Goal: Contribute content

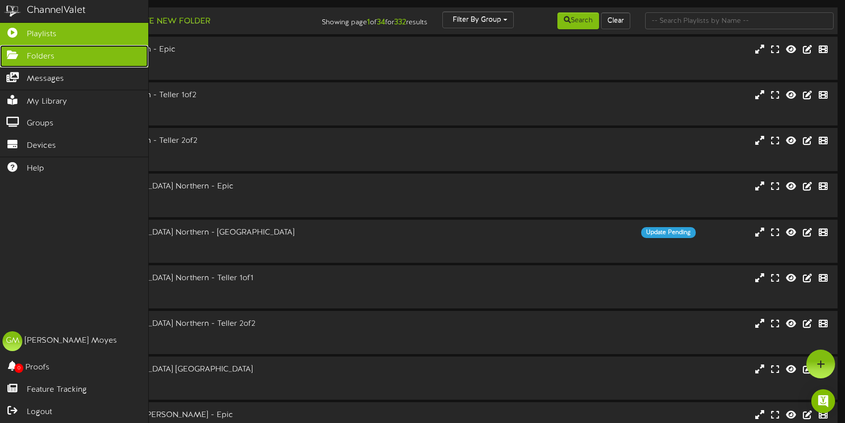
click at [19, 62] on link "Folders" at bounding box center [74, 56] width 148 height 22
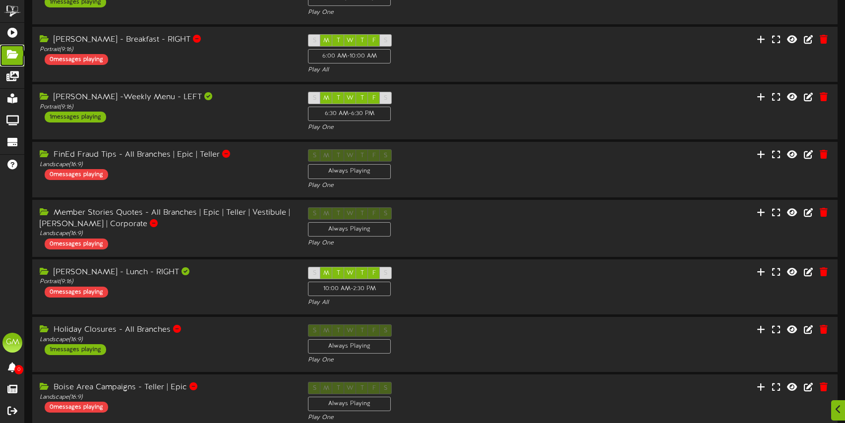
scroll to position [238, 0]
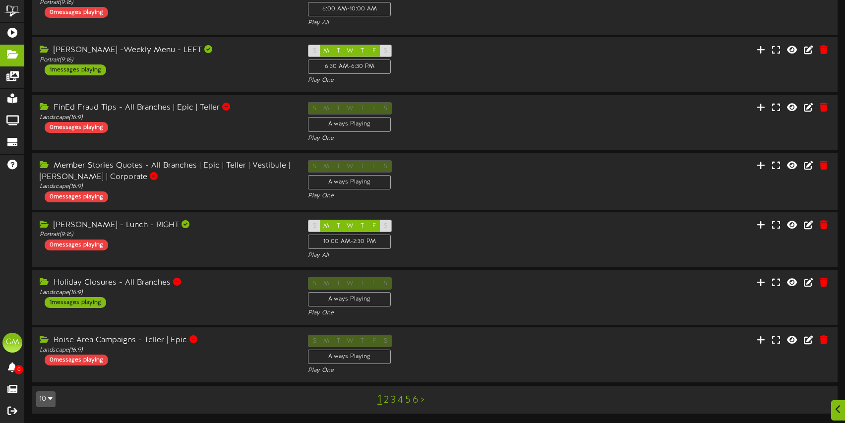
click at [386, 401] on link "2" at bounding box center [386, 400] width 5 height 11
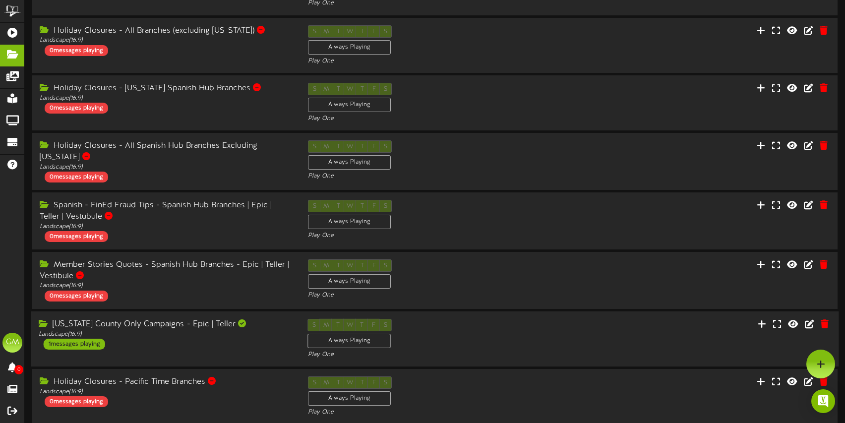
scroll to position [119, 0]
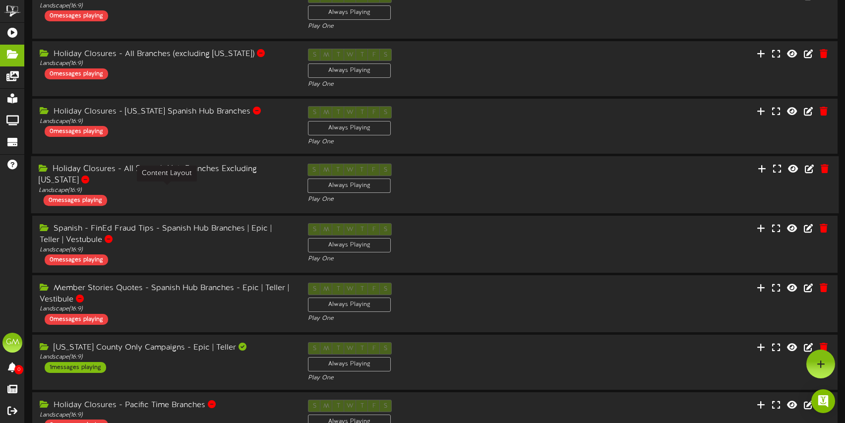
click at [225, 191] on div "Landscape ( 16:9 )" at bounding box center [166, 191] width 254 height 8
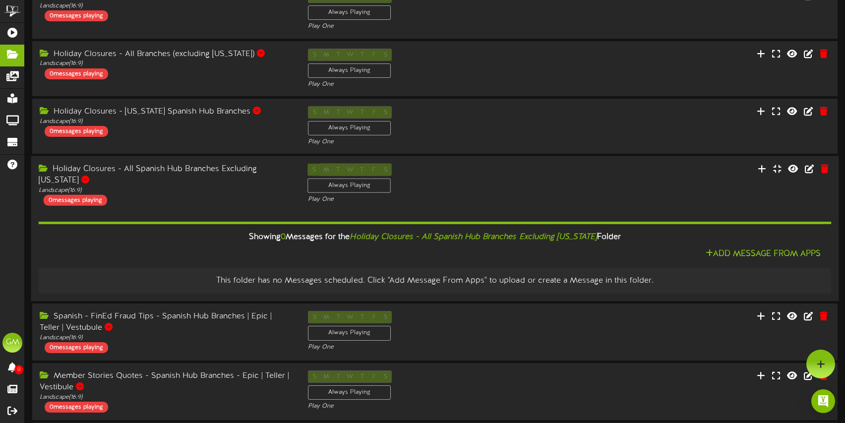
click at [243, 183] on div "Holiday Closures - All Spanish Hub Branches Excluding [US_STATE]" at bounding box center [166, 175] width 254 height 23
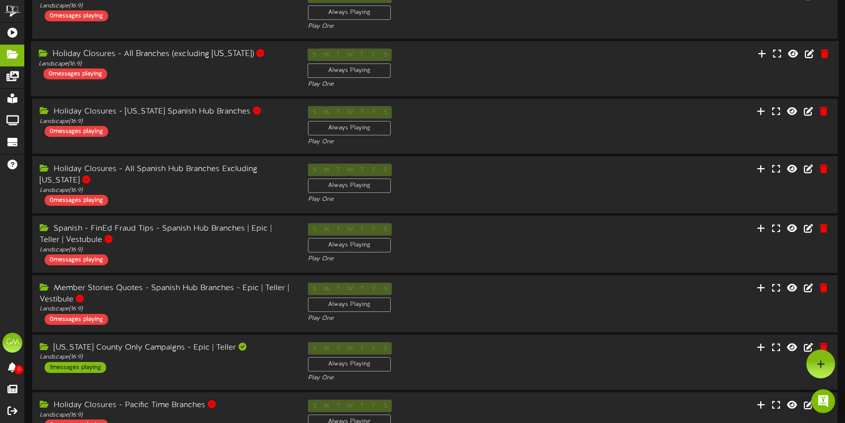
click at [193, 82] on div "Holiday Closures - All Branches (excluding [US_STATE]) Landscape ( 16:9 ) 0 mes…" at bounding box center [435, 68] width 808 height 41
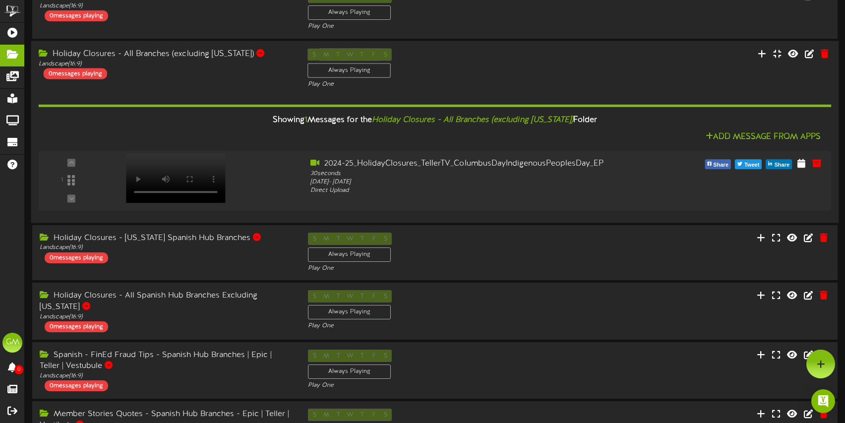
click at [210, 86] on div "Holiday Closures - All Branches (excluding [US_STATE]) Landscape ( 16:9 ) 0 mes…" at bounding box center [435, 68] width 808 height 41
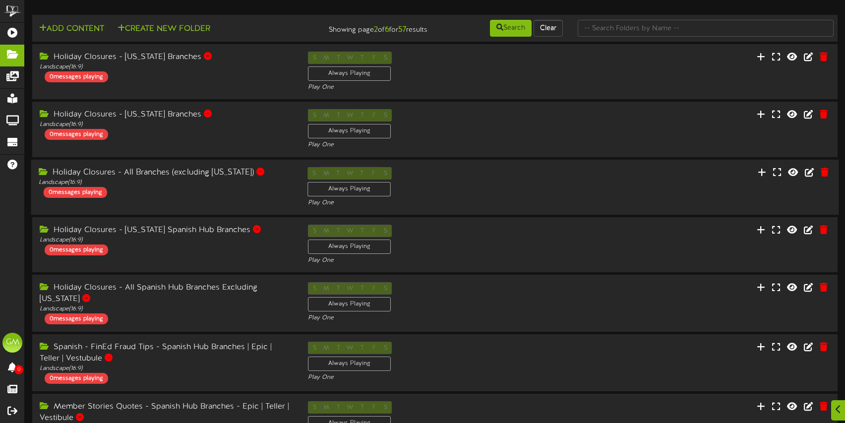
scroll to position [0, 0]
click at [221, 67] on div "Landscape ( 16:9 )" at bounding box center [166, 67] width 254 height 8
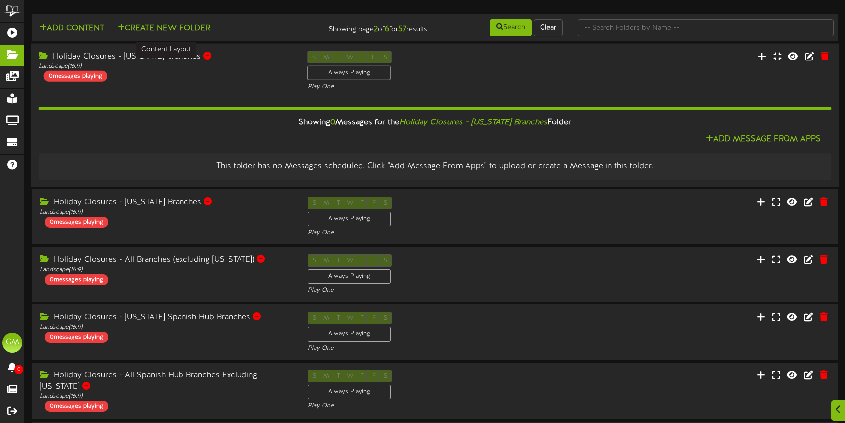
click at [221, 67] on div "Landscape ( 16:9 )" at bounding box center [166, 67] width 254 height 8
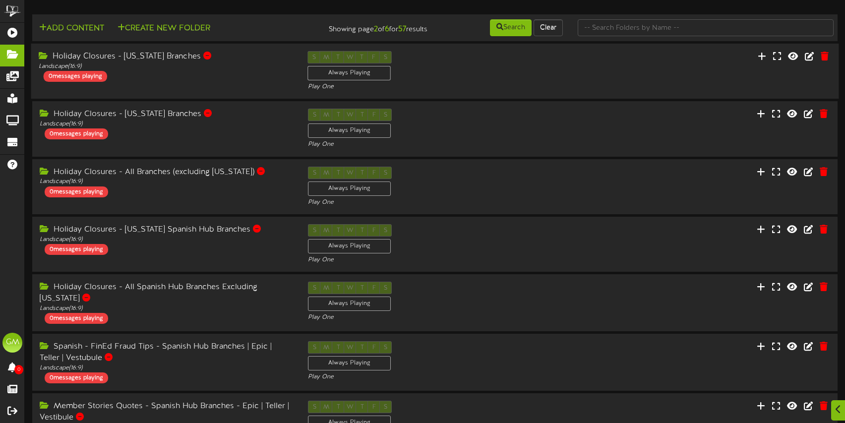
click at [246, 62] on div "Holiday Closures - [US_STATE] Branches" at bounding box center [166, 56] width 254 height 11
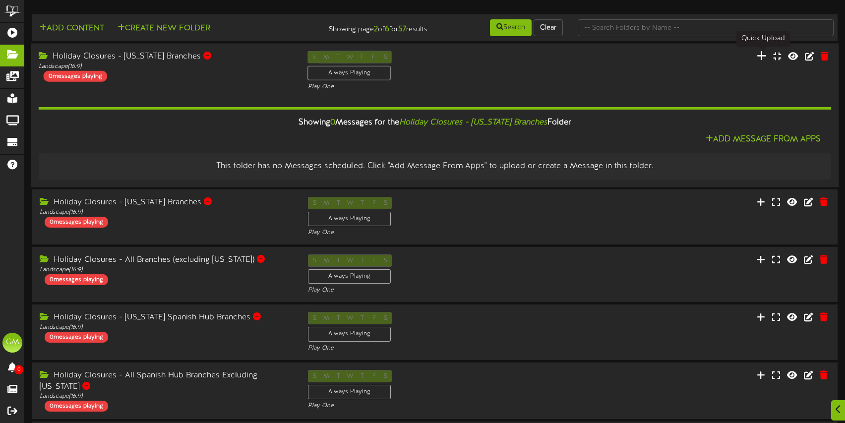
click at [759, 59] on icon at bounding box center [762, 55] width 10 height 11
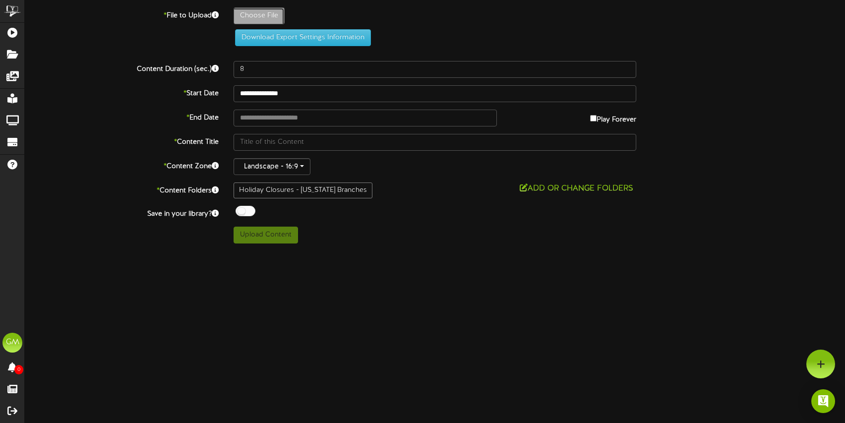
type input "**********"
type input "2024-25_HolidayClosures_TellerTV_LaborDay_EP"
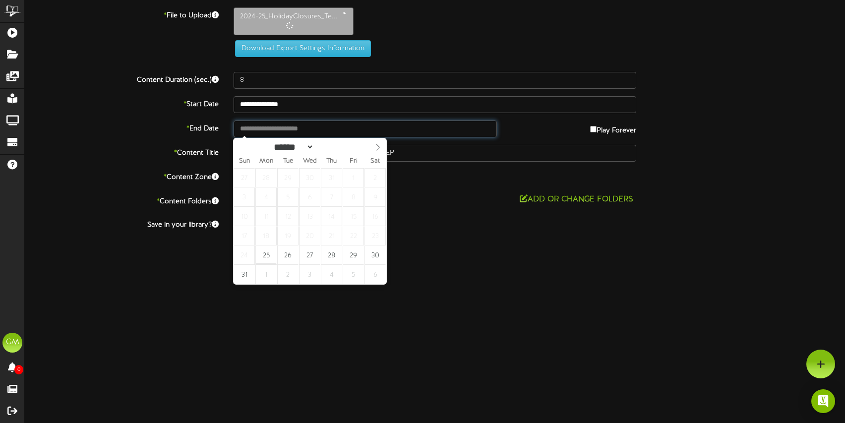
click at [358, 132] on input "text" at bounding box center [365, 129] width 263 height 17
type input "**********"
select select "*"
click at [378, 149] on icon at bounding box center [378, 147] width 7 height 7
type input "**********"
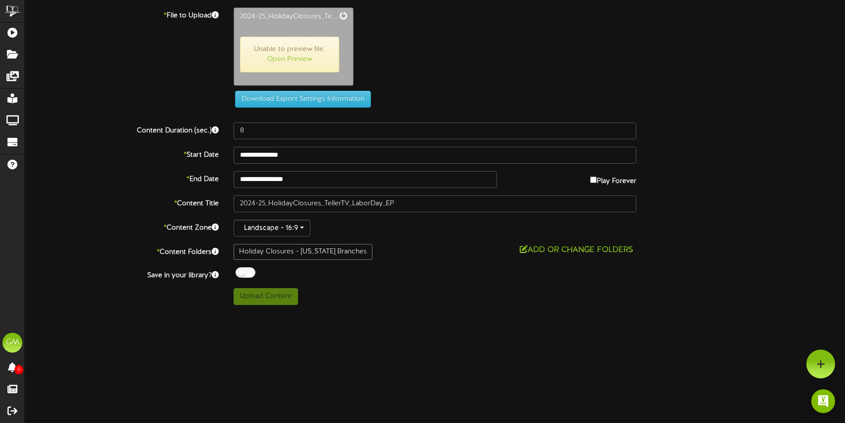
click at [167, 68] on div "Download Export Settings Information" at bounding box center [435, 57] width 850 height 100
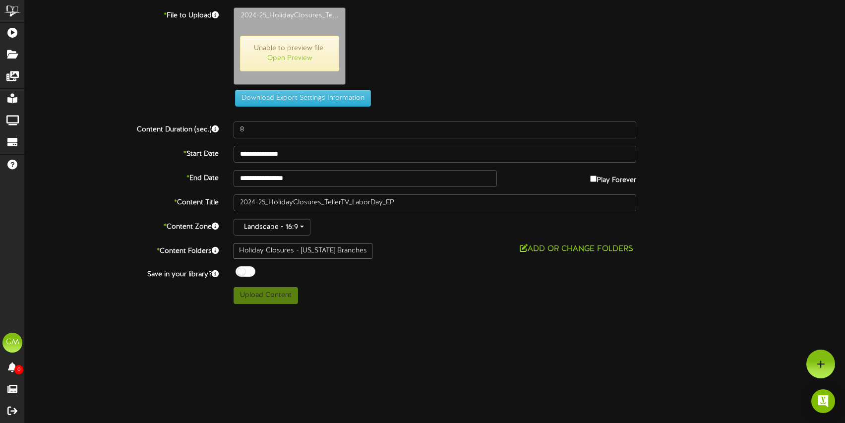
type input "30"
click at [276, 299] on button "Upload Content" at bounding box center [266, 295] width 64 height 17
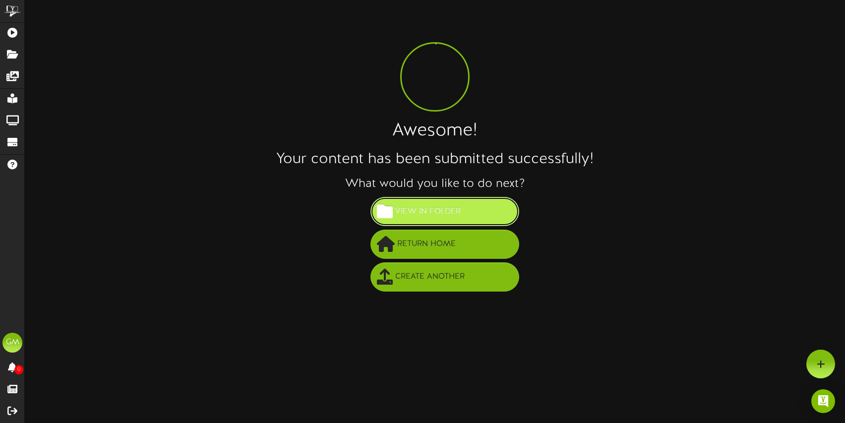
click at [430, 212] on span "View in Folder" at bounding box center [428, 211] width 70 height 16
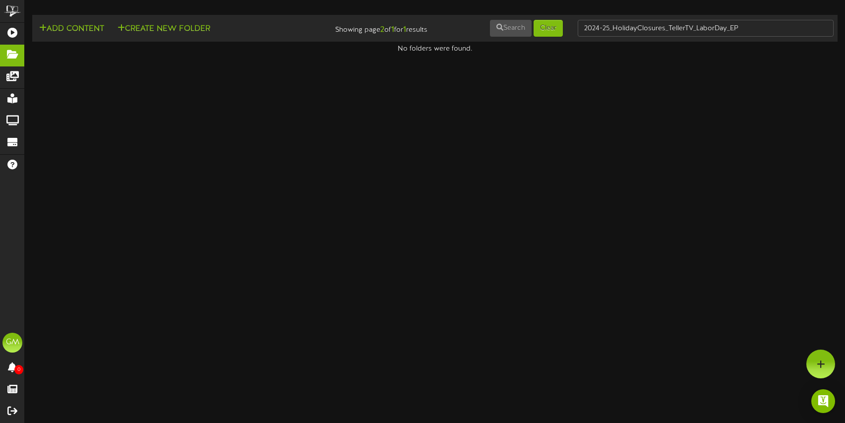
drag, startPoint x: 430, startPoint y: 212, endPoint x: 242, endPoint y: 103, distance: 217.4
click at [242, 54] on html "ChannelValet Playlists Folders Messages My Library Groups Devices Help [PERSON_…" at bounding box center [422, 27] width 845 height 54
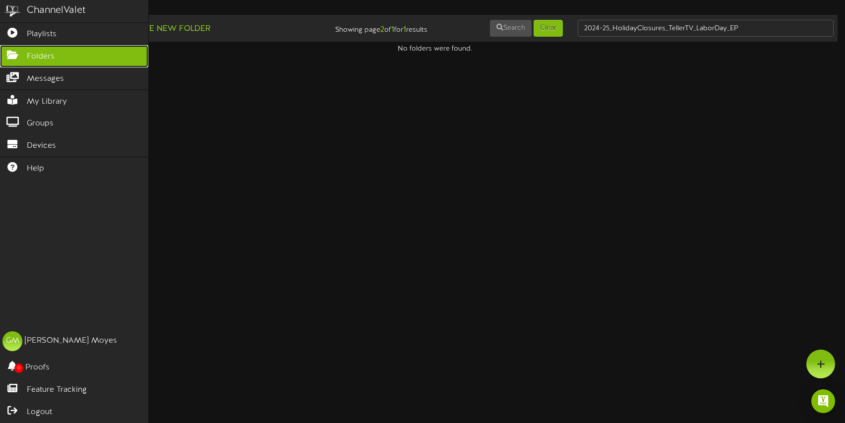
click at [7, 52] on icon at bounding box center [12, 53] width 25 height 7
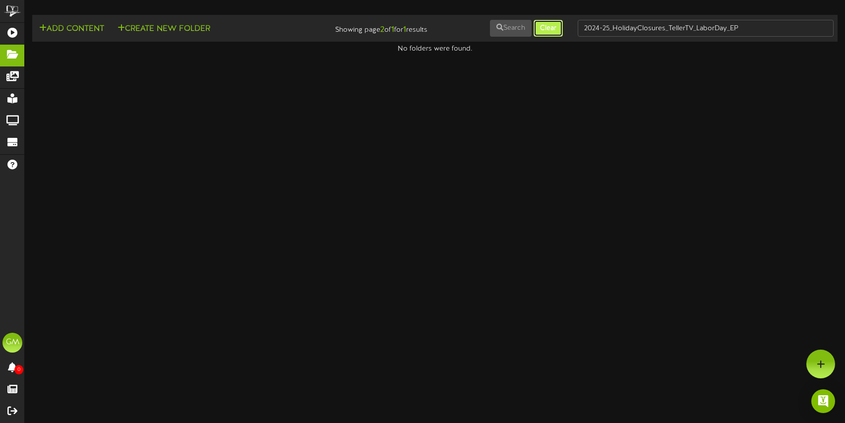
click at [553, 28] on button "Clear" at bounding box center [548, 28] width 29 height 17
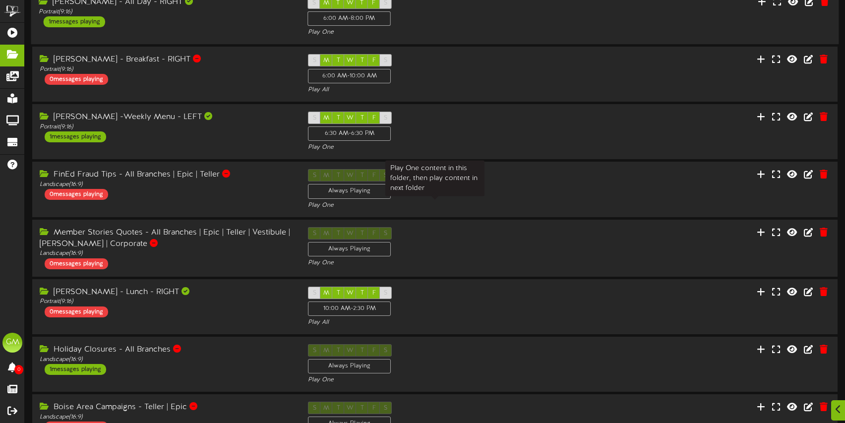
scroll to position [238, 0]
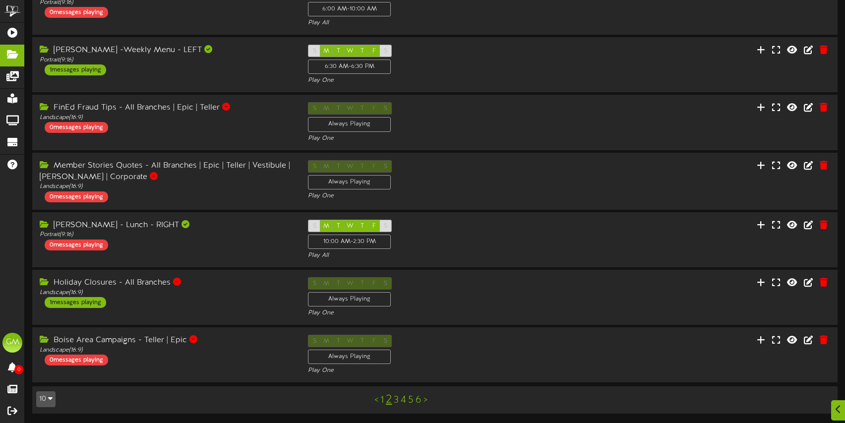
click at [390, 402] on link "2" at bounding box center [389, 399] width 6 height 13
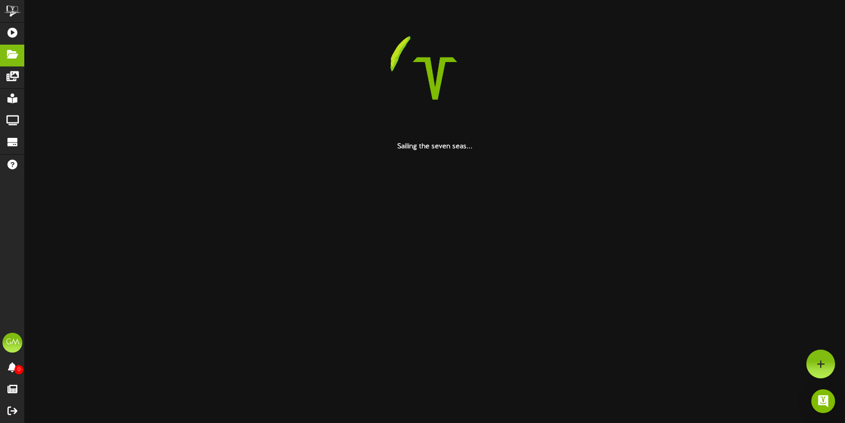
scroll to position [0, 0]
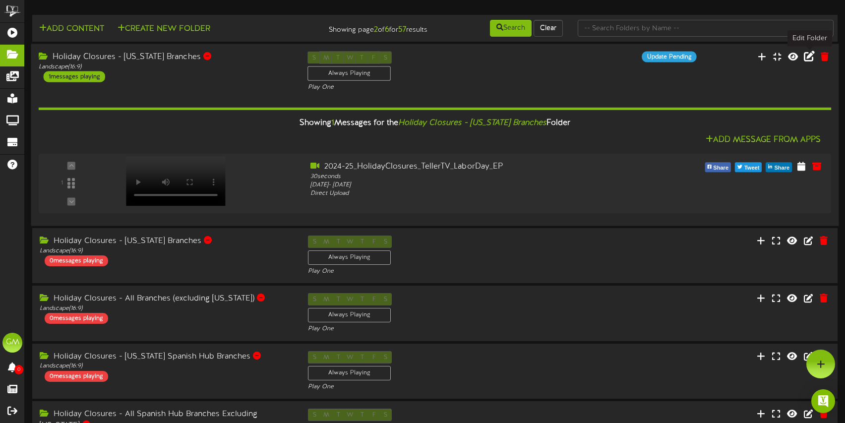
click at [807, 59] on icon at bounding box center [809, 56] width 11 height 11
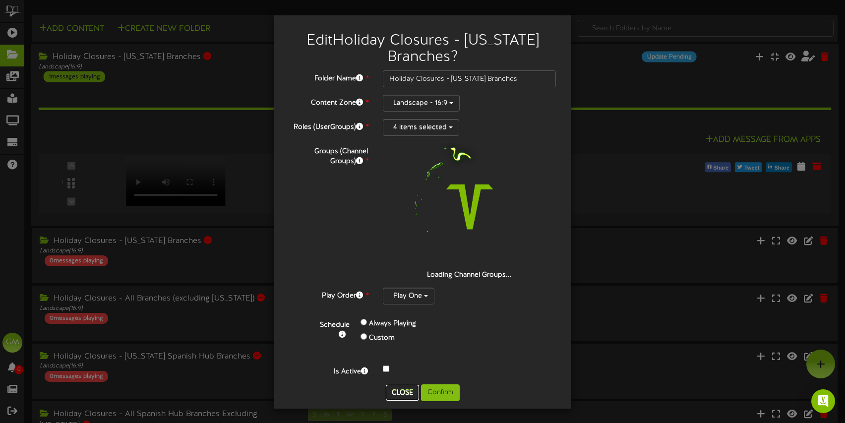
click at [399, 388] on button "Close" at bounding box center [402, 393] width 33 height 16
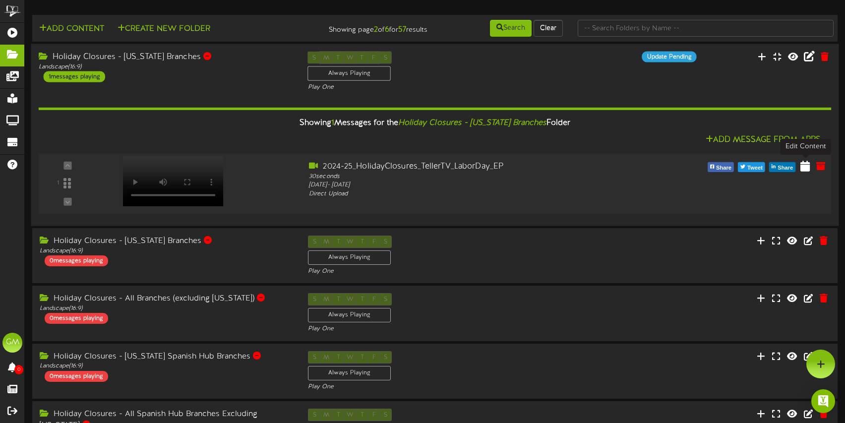
click at [808, 168] on icon at bounding box center [805, 165] width 9 height 11
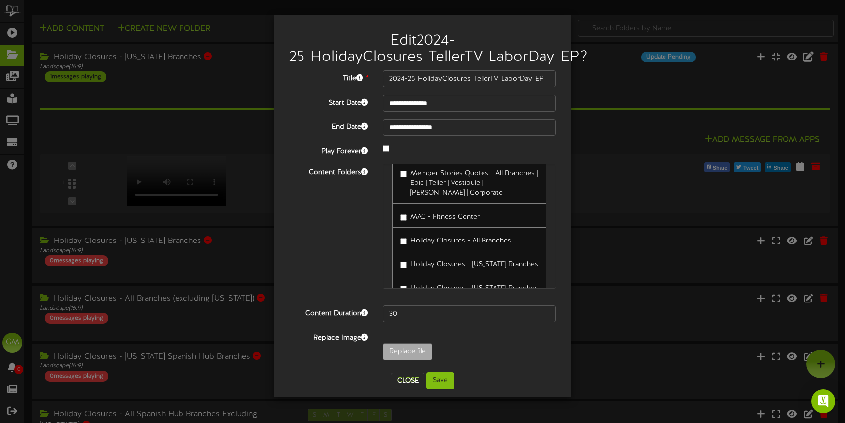
scroll to position [211, 0]
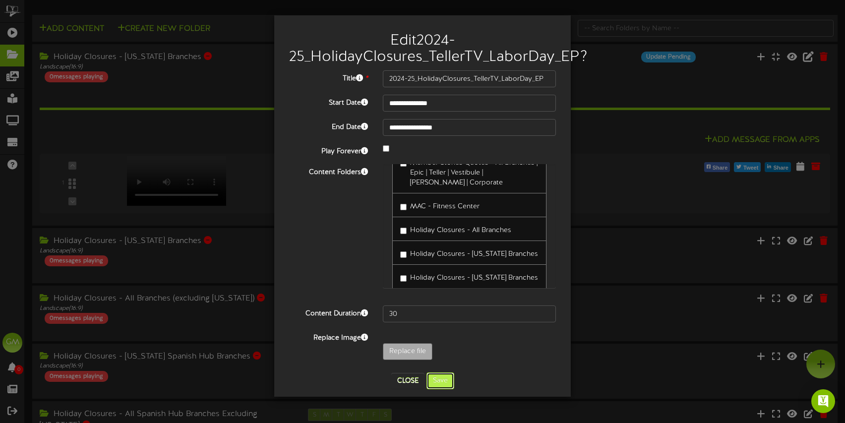
click at [442, 385] on button "Save" at bounding box center [441, 381] width 28 height 17
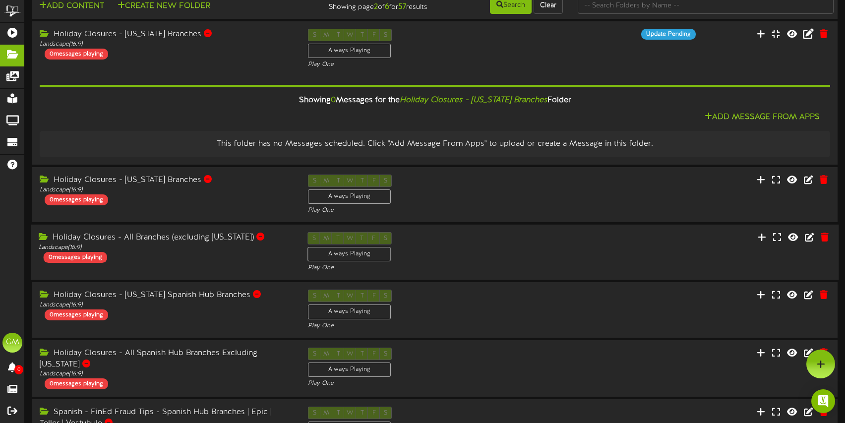
scroll to position [0, 0]
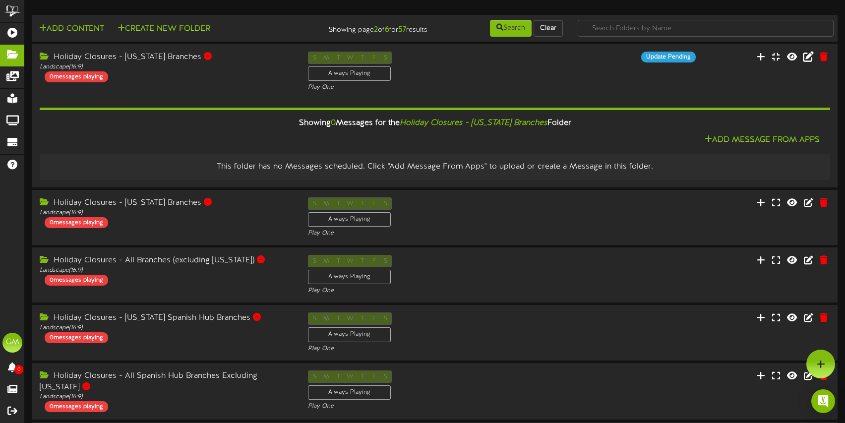
click at [507, 71] on div "S M T W T F S Always Playing Play One" at bounding box center [435, 72] width 268 height 40
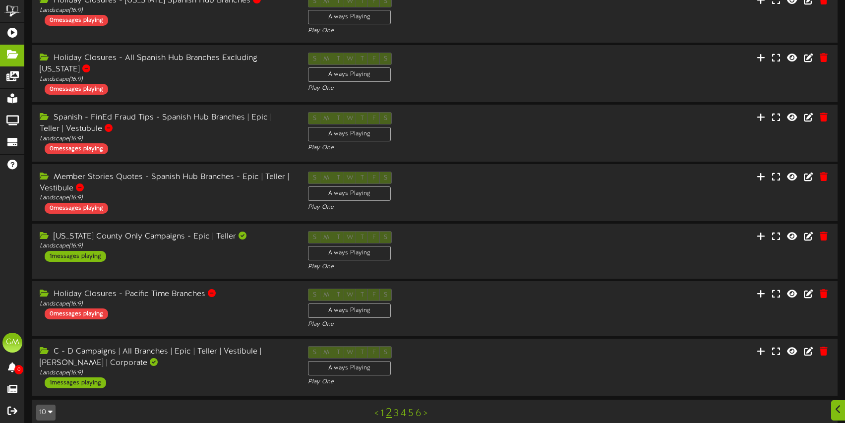
scroll to position [243, 0]
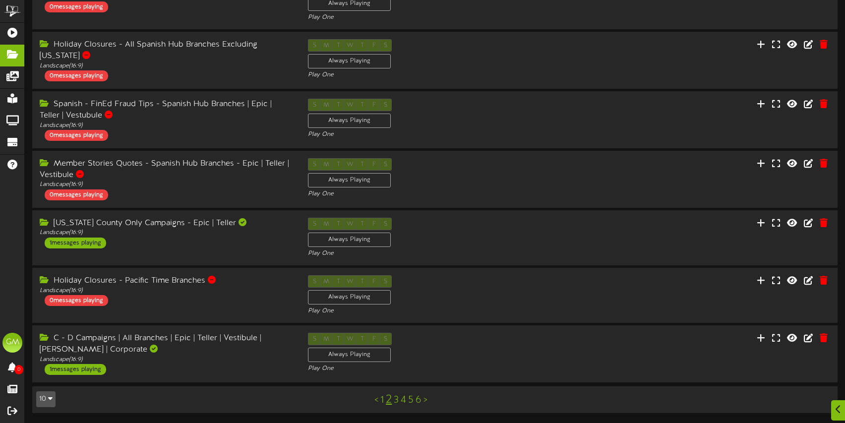
click at [383, 402] on link "1" at bounding box center [381, 400] width 3 height 11
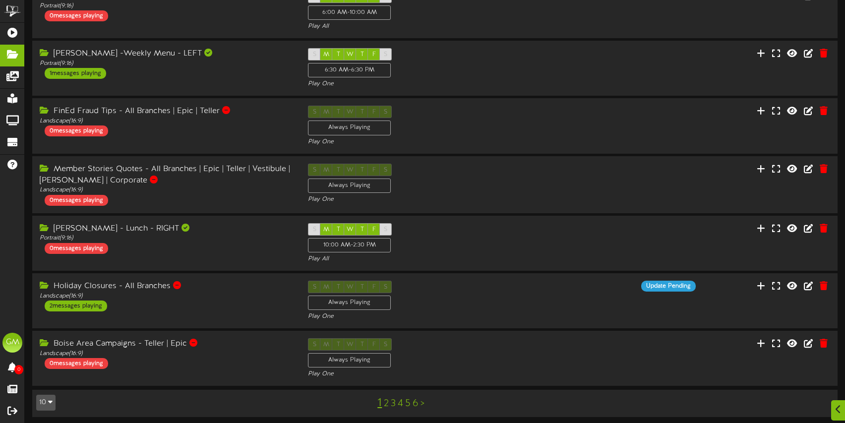
scroll to position [238, 0]
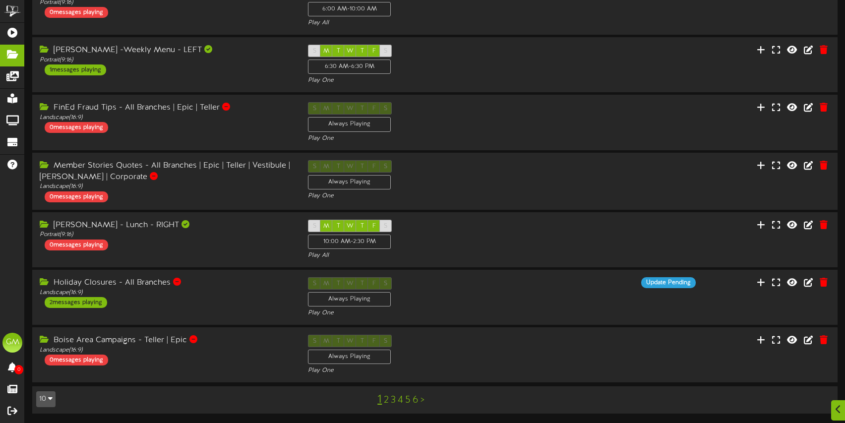
click at [387, 403] on link "2" at bounding box center [386, 400] width 5 height 11
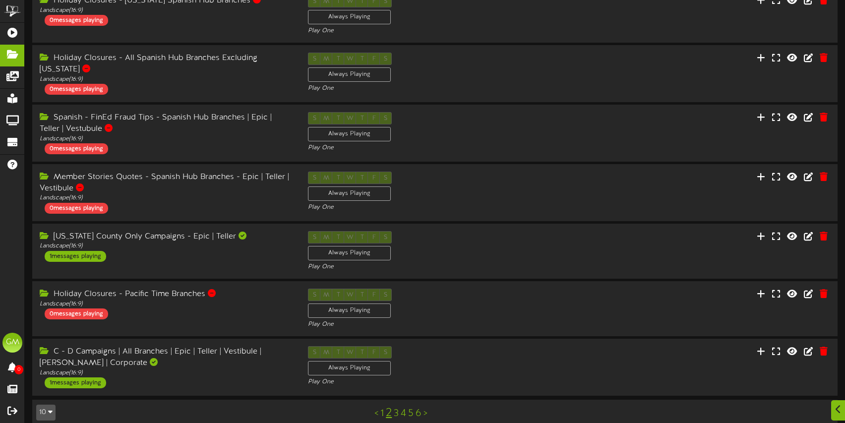
scroll to position [243, 0]
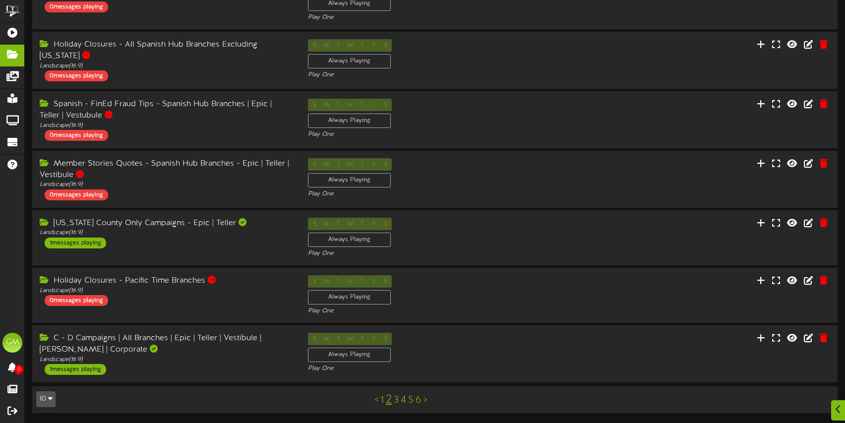
click at [397, 402] on link "3" at bounding box center [396, 400] width 5 height 11
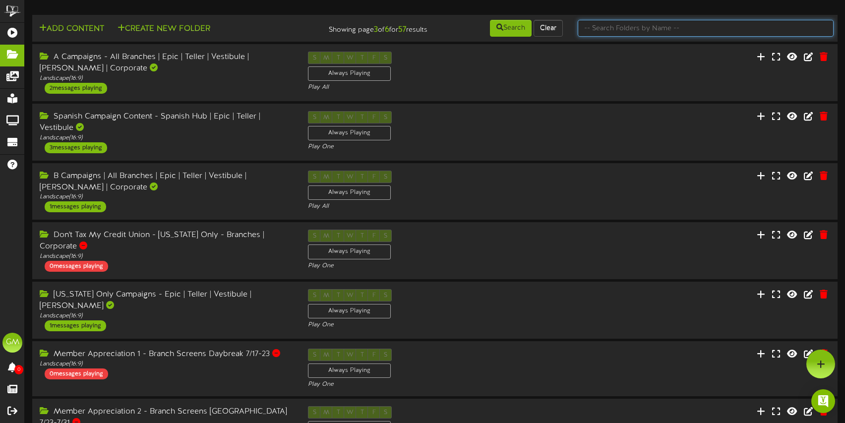
click at [657, 27] on input "text" at bounding box center [706, 28] width 256 height 17
type input "holiday"
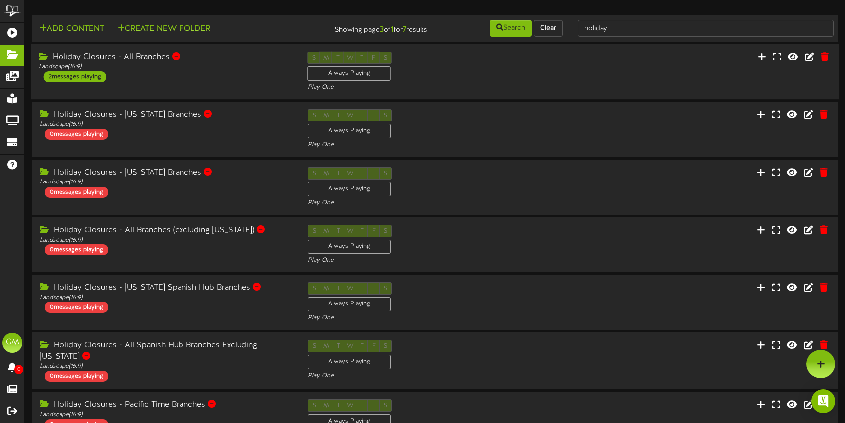
click at [569, 63] on div "S M T W T F S Always Playing Play One" at bounding box center [435, 72] width 269 height 41
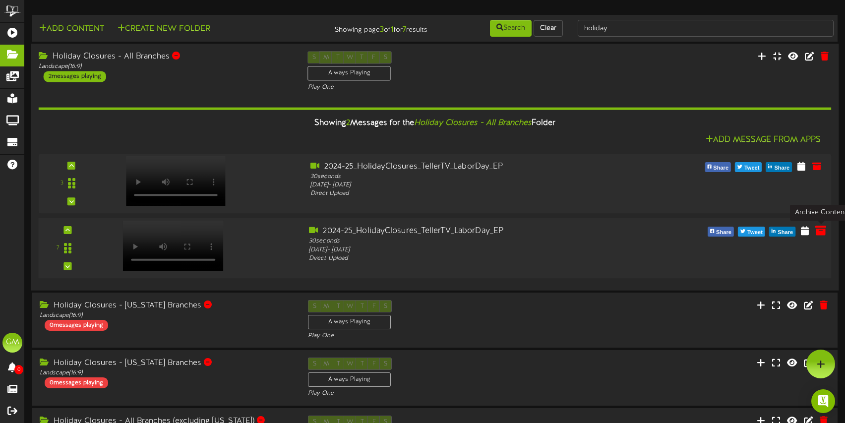
click at [819, 232] on icon at bounding box center [821, 230] width 11 height 11
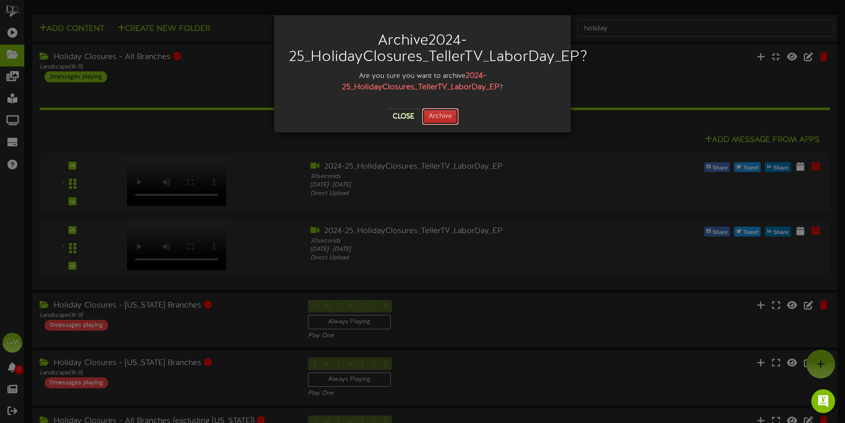
click at [448, 118] on button "Archive" at bounding box center [440, 116] width 37 height 17
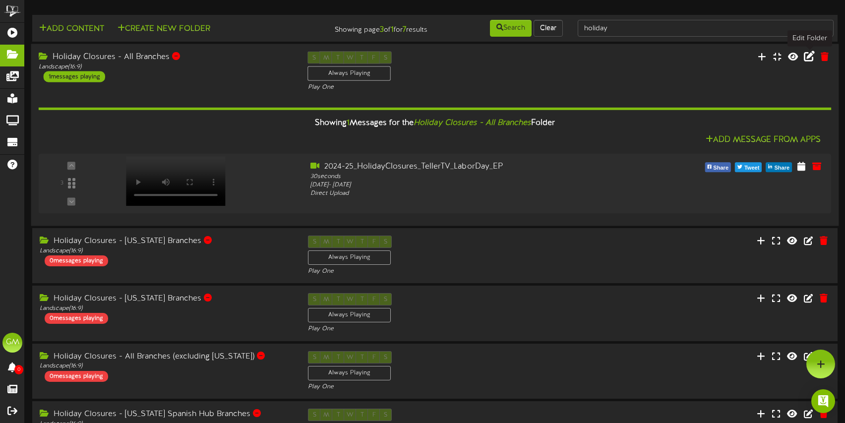
click at [810, 56] on icon at bounding box center [809, 56] width 11 height 11
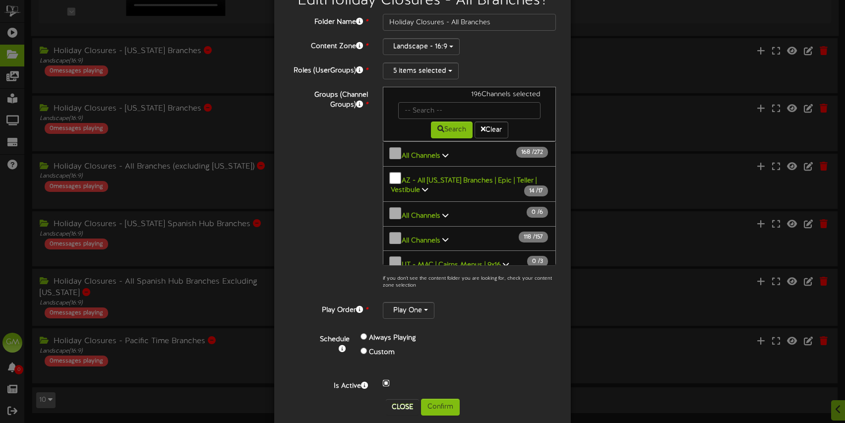
scroll to position [55, 0]
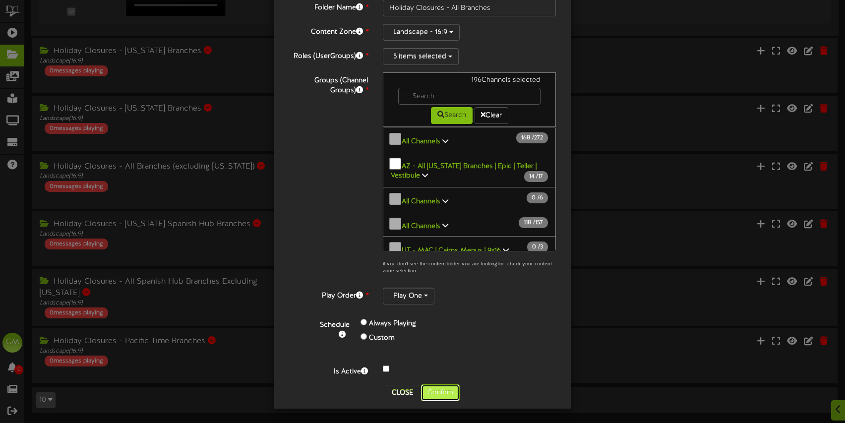
click at [450, 394] on button "Confirm" at bounding box center [440, 392] width 39 height 17
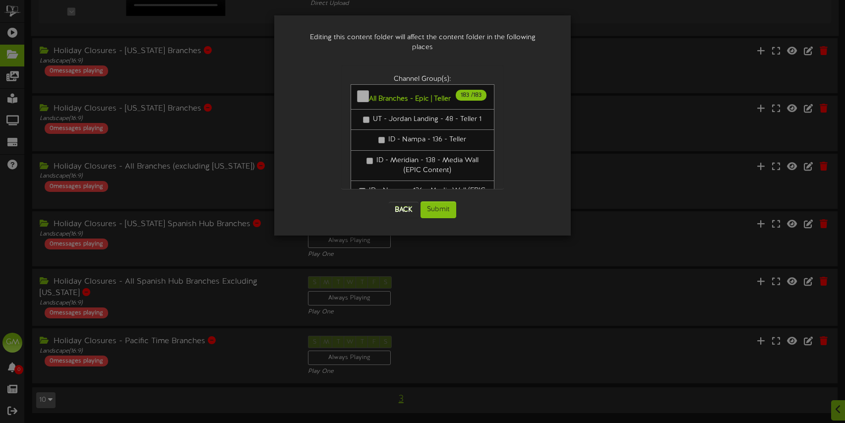
scroll to position [0, 0]
click at [443, 202] on button "Submit" at bounding box center [439, 209] width 36 height 17
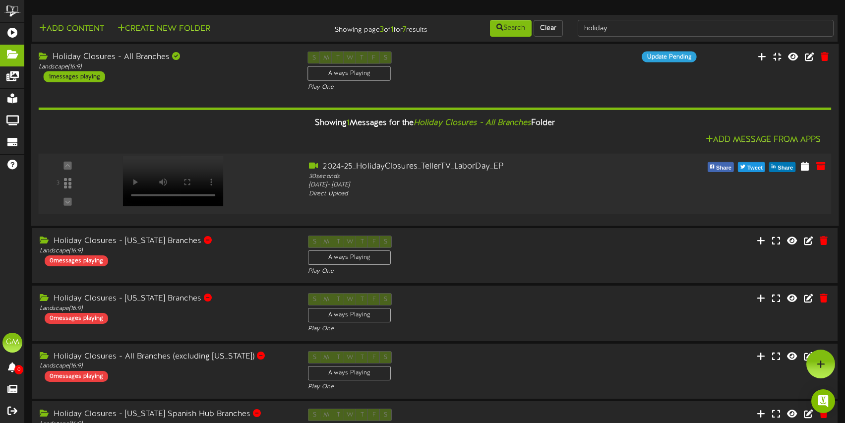
click at [68, 166] on div "3" at bounding box center [68, 183] width 52 height 45
click at [534, 82] on div "S M T W T F S Always Playing Play One" at bounding box center [435, 71] width 269 height 41
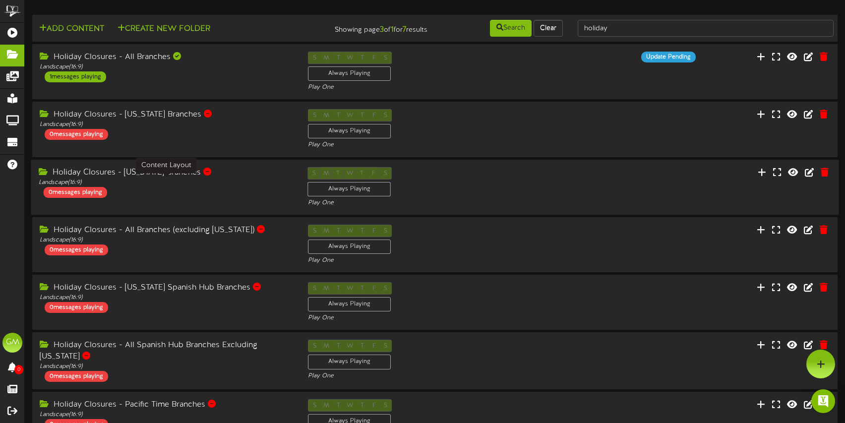
click at [222, 174] on div "Holiday Closures - [US_STATE] Branches" at bounding box center [166, 172] width 254 height 11
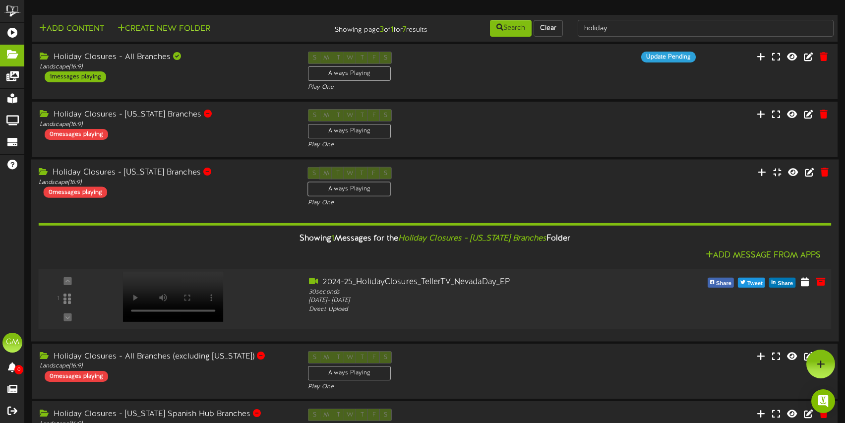
click at [162, 281] on video at bounding box center [173, 296] width 101 height 50
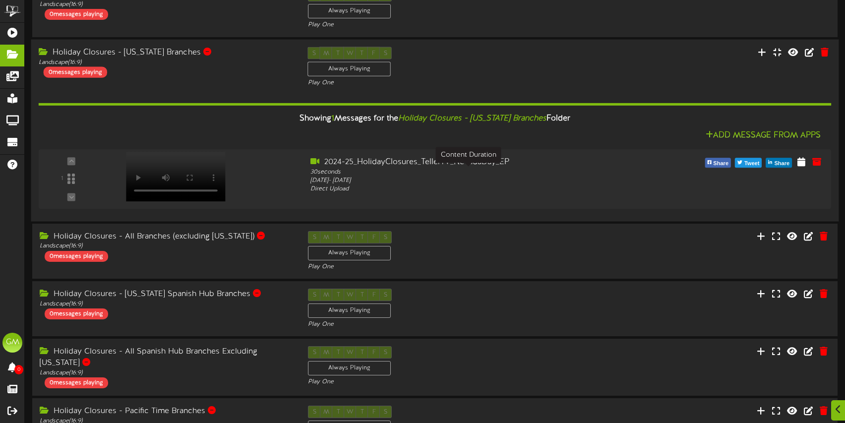
scroll to position [127, 0]
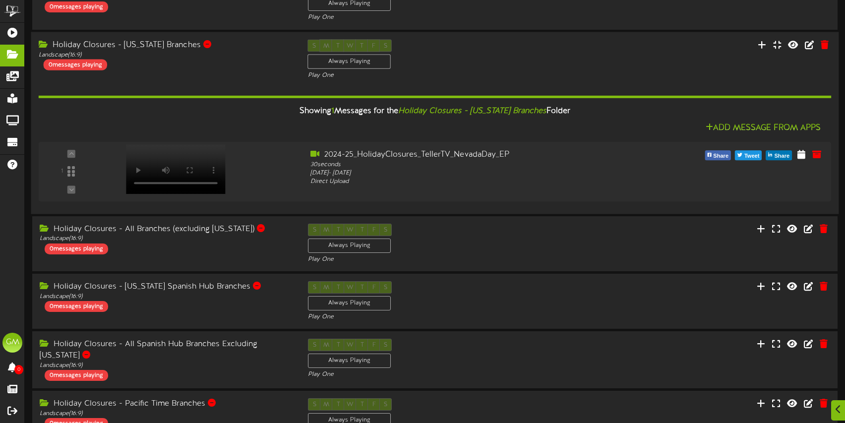
click at [512, 56] on div "S M T W T F S Always Playing Play One" at bounding box center [435, 59] width 269 height 41
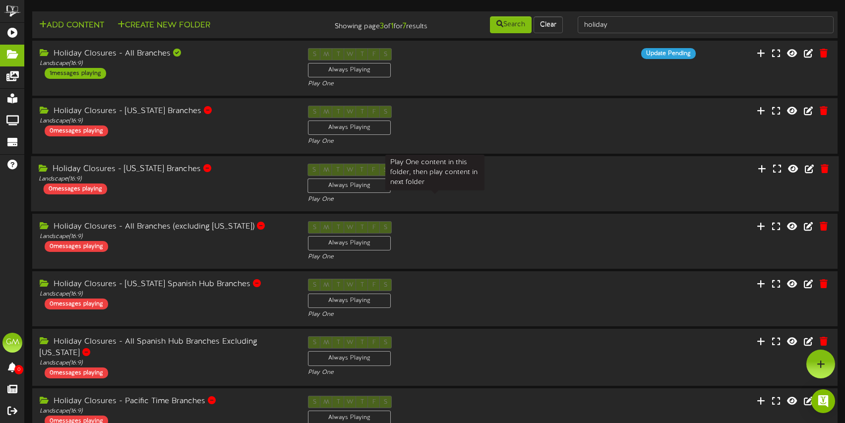
scroll to position [0, 0]
